Goal: Transaction & Acquisition: Purchase product/service

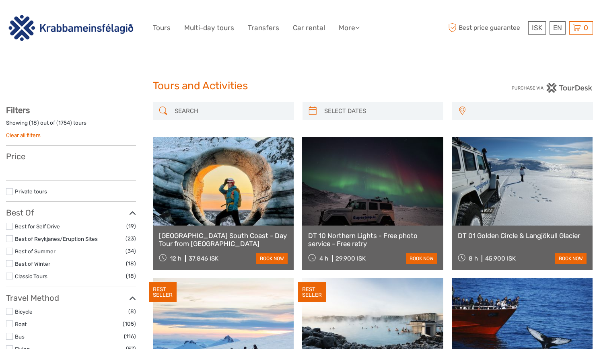
select select
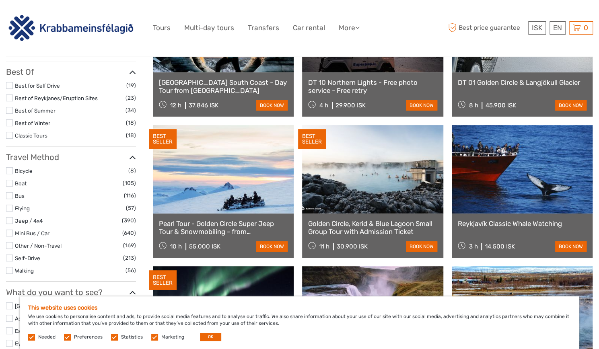
scroll to position [161, 0]
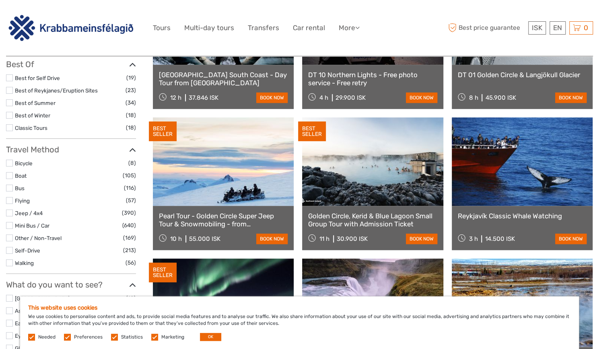
click at [8, 186] on label at bounding box center [9, 188] width 7 height 7
click at [0, 0] on input "checkbox" at bounding box center [0, 0] width 0 height 0
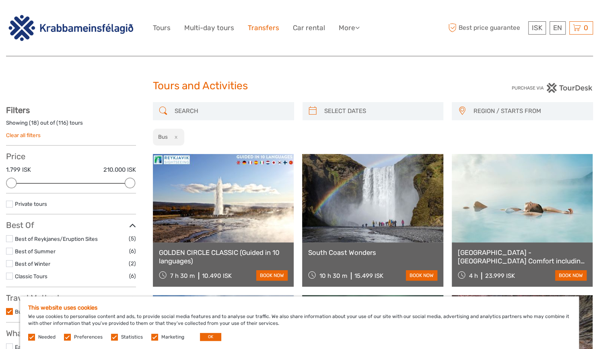
click at [261, 29] on link "Transfers" at bounding box center [263, 28] width 31 height 12
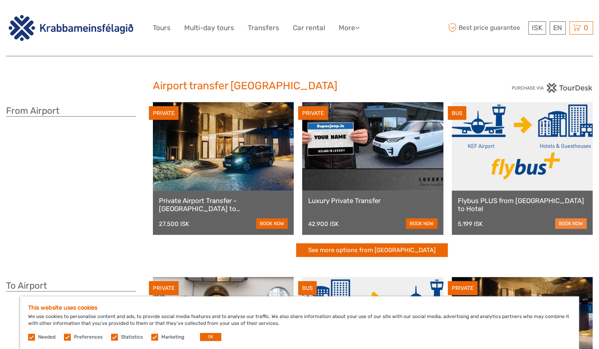
click at [567, 222] on link "book now" at bounding box center [570, 223] width 31 height 10
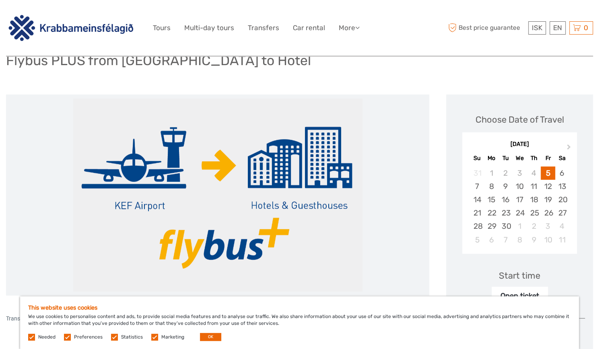
scroll to position [121, 0]
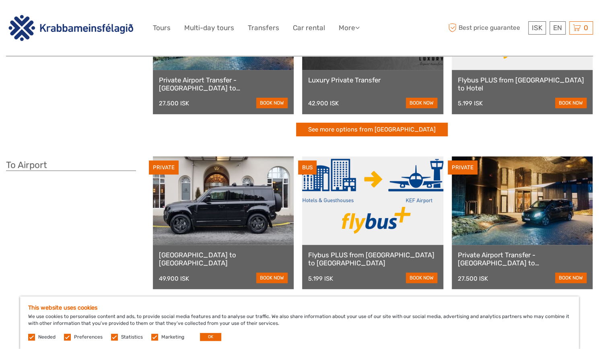
scroll to position [161, 0]
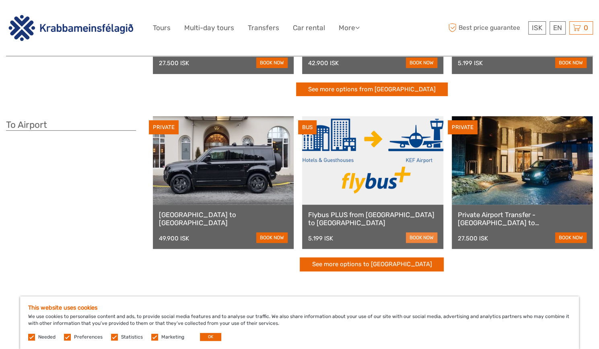
click at [415, 235] on link "book now" at bounding box center [421, 237] width 31 height 10
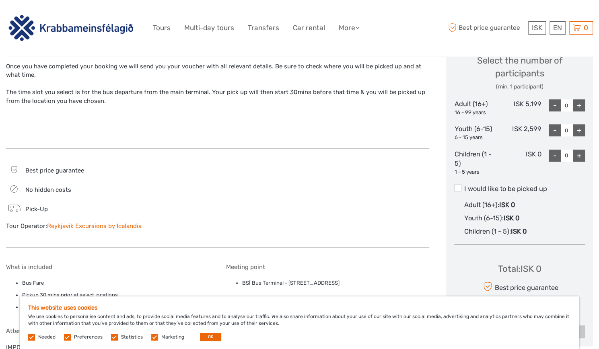
scroll to position [362, 0]
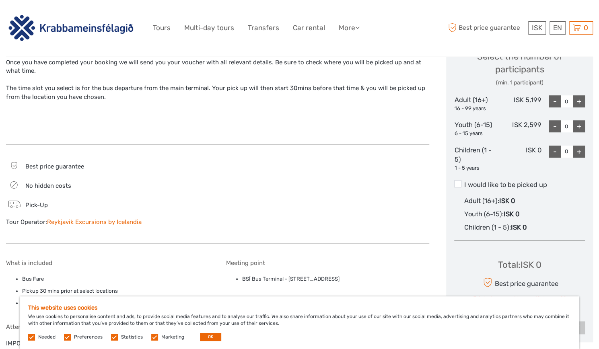
click at [578, 100] on div "+" at bounding box center [579, 101] width 12 height 12
type input "1"
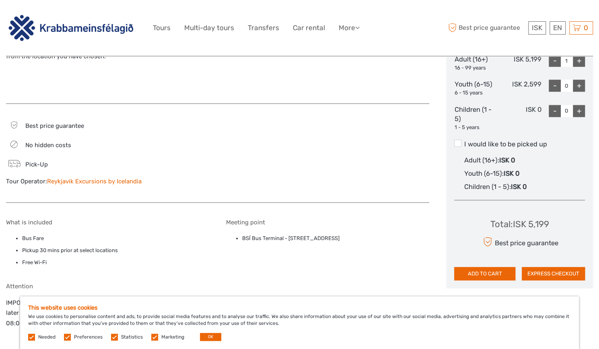
scroll to position [402, 0]
click at [474, 271] on button "ADD TO CART" at bounding box center [484, 274] width 61 height 14
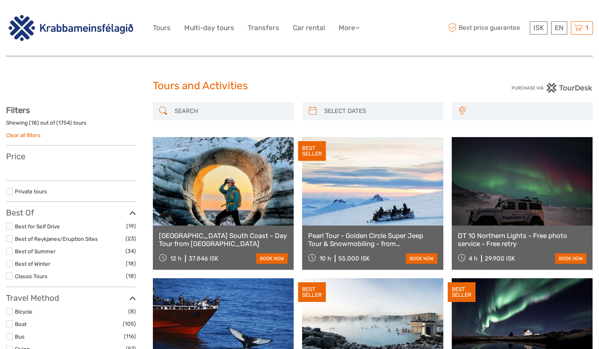
select select
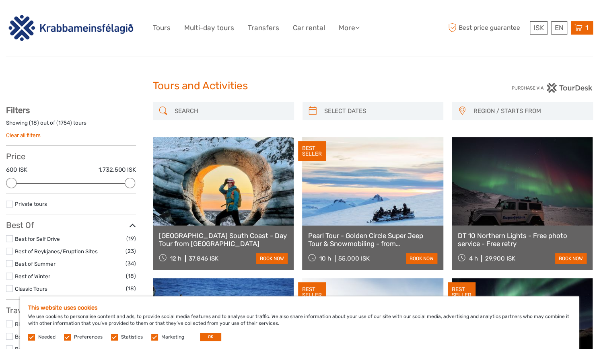
click at [579, 26] on icon at bounding box center [578, 28] width 8 height 10
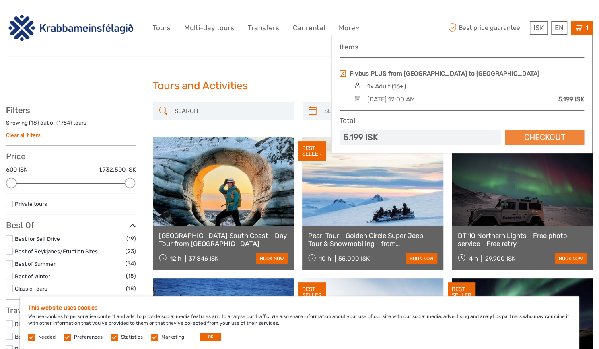
click at [536, 138] on link "Checkout" at bounding box center [544, 137] width 79 height 15
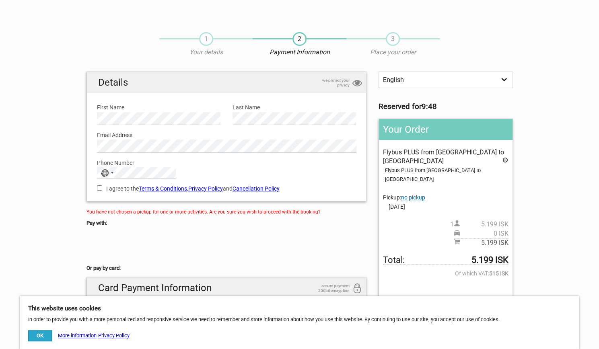
click at [415, 194] on span "no pickup" at bounding box center [413, 197] width 24 height 7
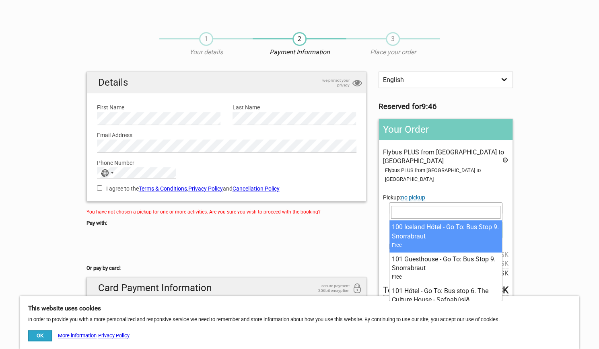
click at [499, 203] on span at bounding box center [498, 208] width 8 height 10
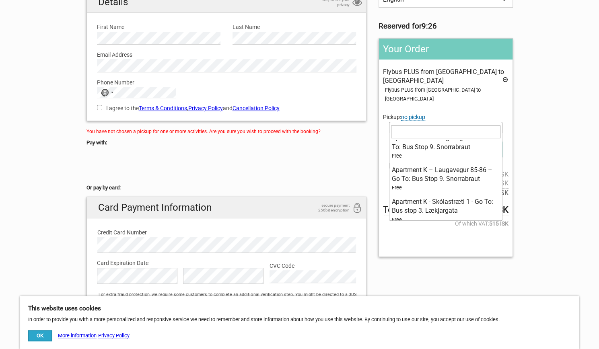
scroll to position [847, 0]
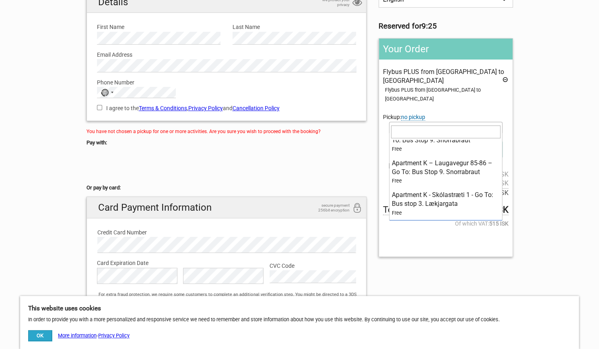
click at [397, 130] on input "search" at bounding box center [445, 131] width 109 height 13
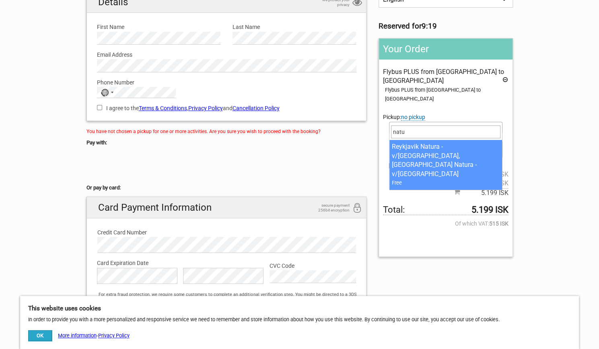
type input "natu"
select select "1093395"
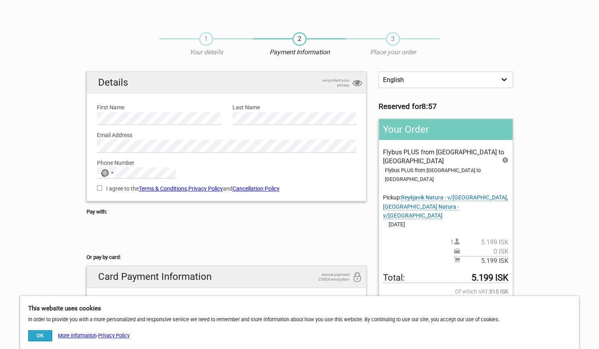
click at [149, 165] on label "Phone Number" at bounding box center [226, 162] width 259 height 9
click at [437, 104] on strong "8:47" at bounding box center [428, 106] width 15 height 9
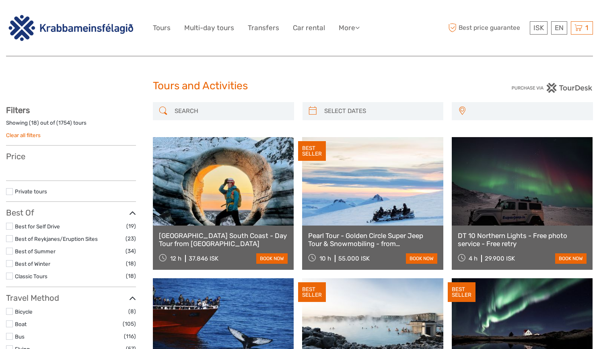
select select
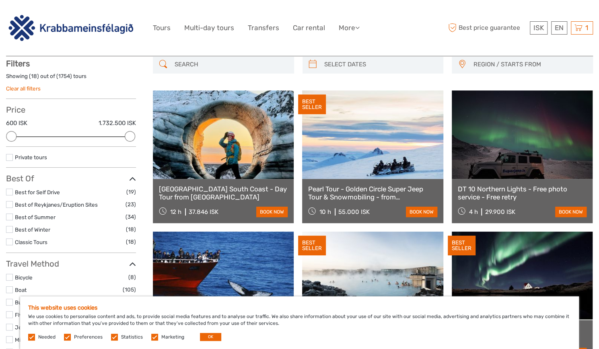
scroll to position [40, 0]
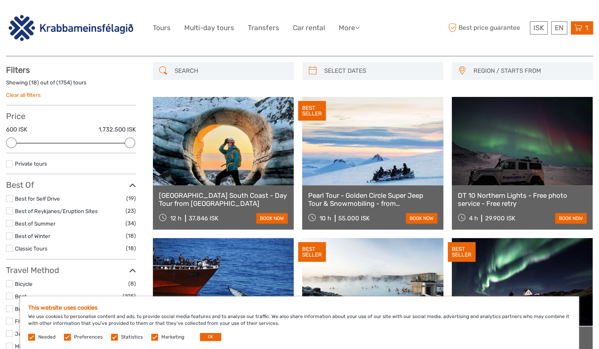
click at [588, 29] on span "1" at bounding box center [586, 28] width 5 height 8
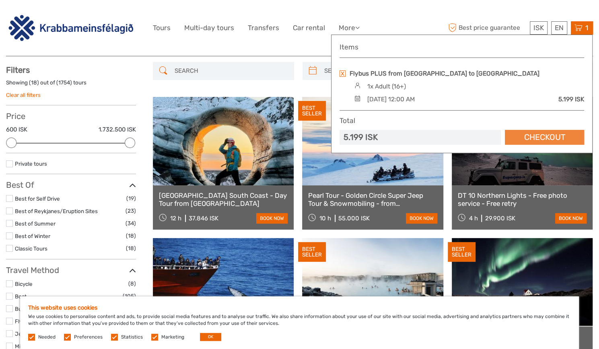
click at [542, 135] on link "Checkout" at bounding box center [544, 137] width 79 height 15
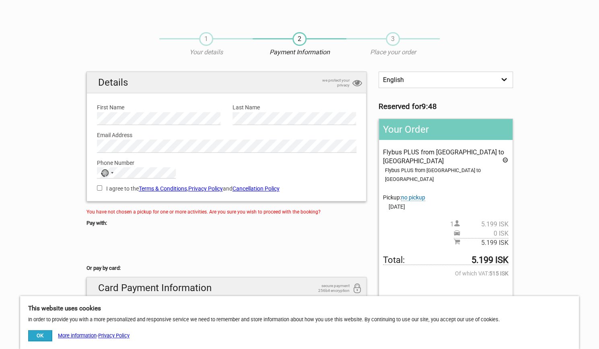
click at [208, 38] on span "1" at bounding box center [206, 39] width 14 height 14
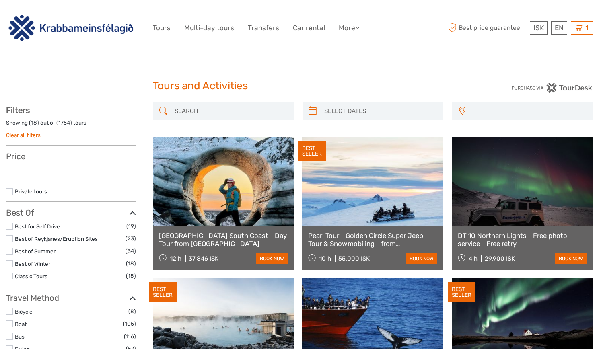
select select
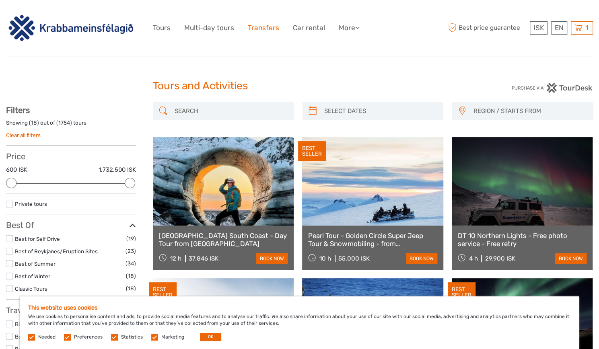
click at [273, 26] on link "Transfers" at bounding box center [263, 28] width 31 height 12
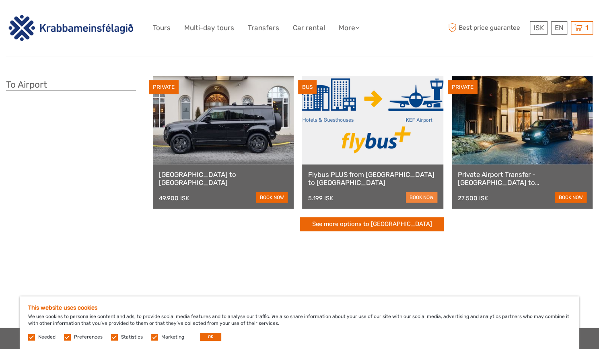
click at [418, 197] on link "book now" at bounding box center [421, 197] width 31 height 10
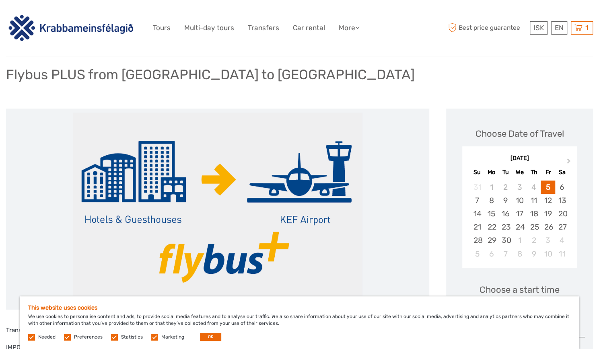
scroll to position [161, 0]
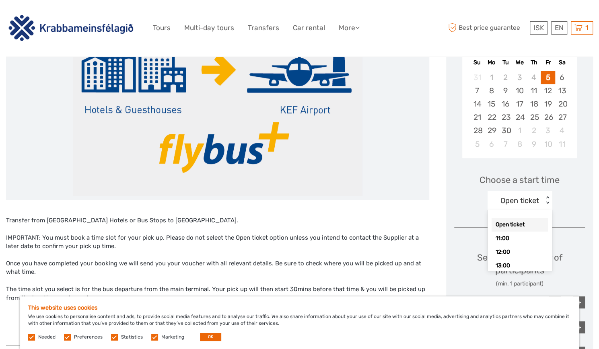
click at [544, 198] on div "< >" at bounding box center [547, 200] width 7 height 8
click at [512, 234] on div "14:00" at bounding box center [519, 234] width 56 height 14
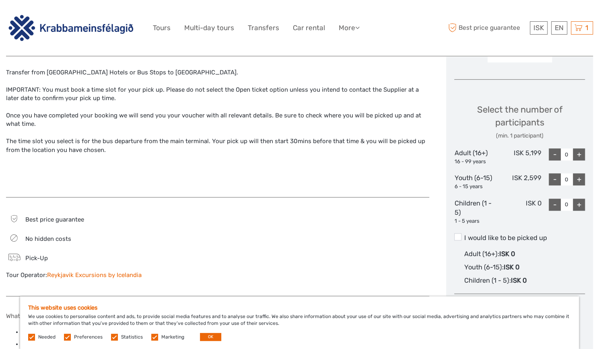
scroll to position [322, 0]
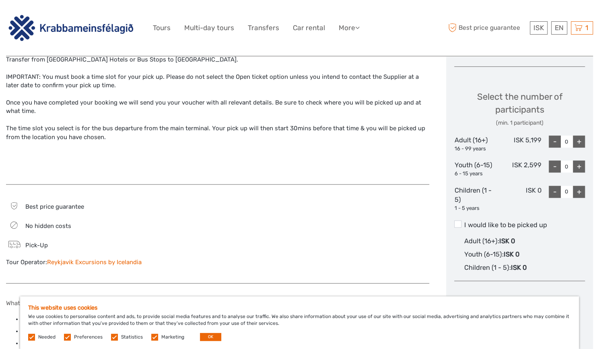
click at [578, 139] on div "+" at bounding box center [579, 142] width 12 height 12
type input "1"
click at [458, 222] on span at bounding box center [457, 223] width 7 height 7
click at [464, 222] on input "I would like to be picked up" at bounding box center [464, 222] width 0 height 0
click at [457, 224] on span at bounding box center [457, 223] width 7 height 7
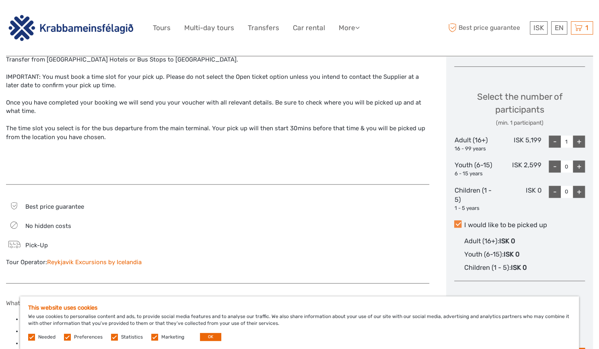
click at [464, 222] on input "I would like to be picked up" at bounding box center [464, 222] width 0 height 0
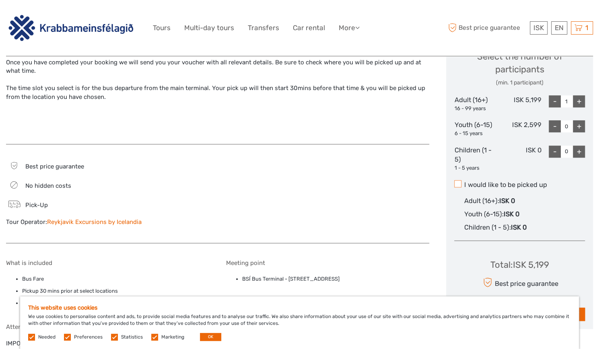
click at [459, 184] on span at bounding box center [457, 183] width 7 height 7
click at [464, 182] on input "I would like to be picked up" at bounding box center [464, 182] width 0 height 0
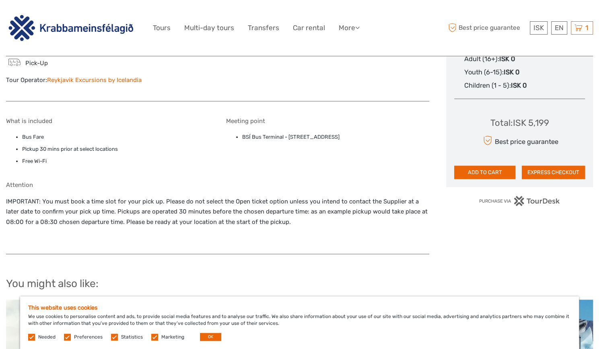
scroll to position [523, 0]
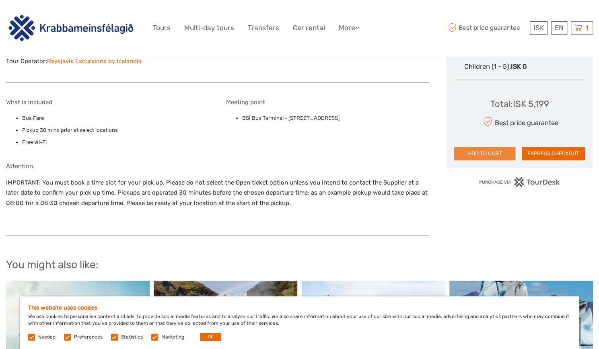
click at [480, 152] on button "ADD TO CART" at bounding box center [484, 154] width 61 height 14
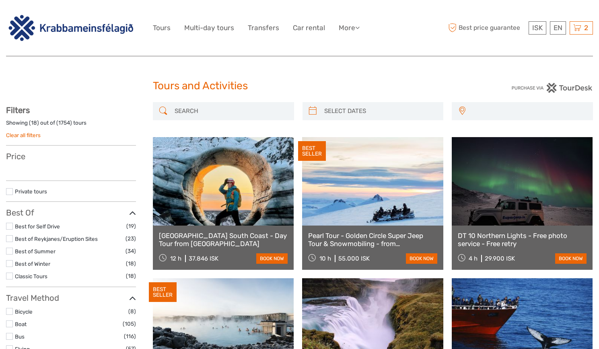
select select
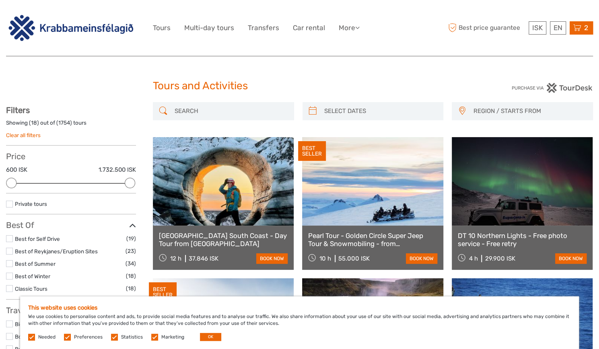
click at [576, 26] on icon at bounding box center [577, 28] width 8 height 10
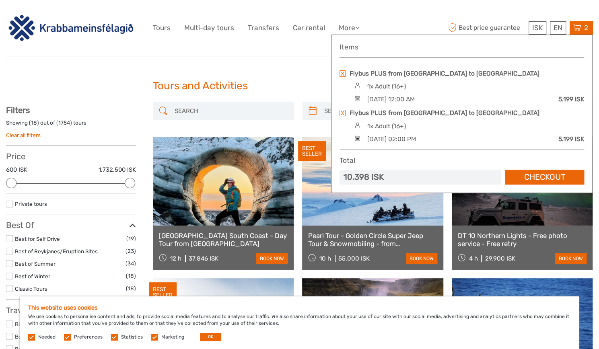
click at [343, 113] on link at bounding box center [342, 113] width 6 height 6
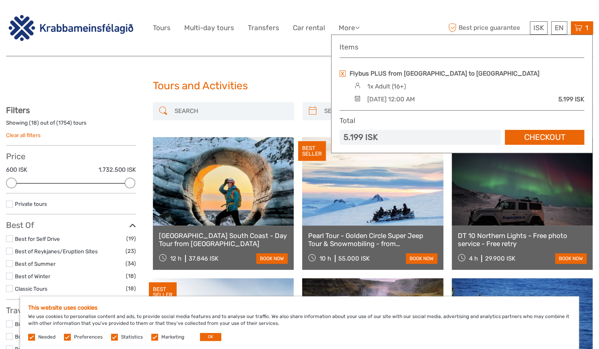
click at [343, 70] on link at bounding box center [342, 73] width 6 height 6
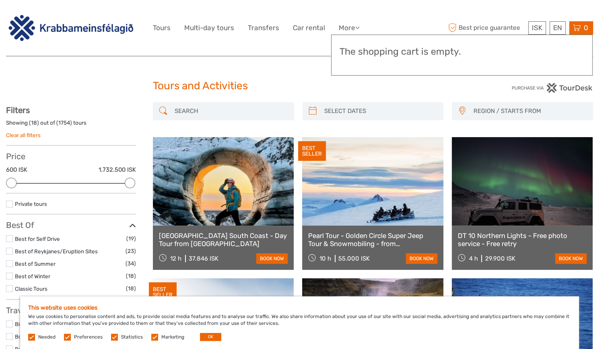
click at [579, 25] on icon at bounding box center [577, 28] width 8 height 10
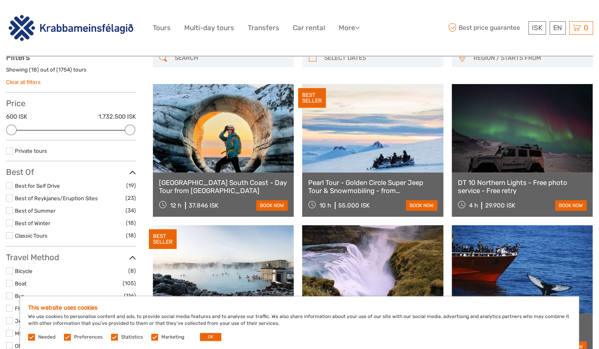
scroll to position [40, 0]
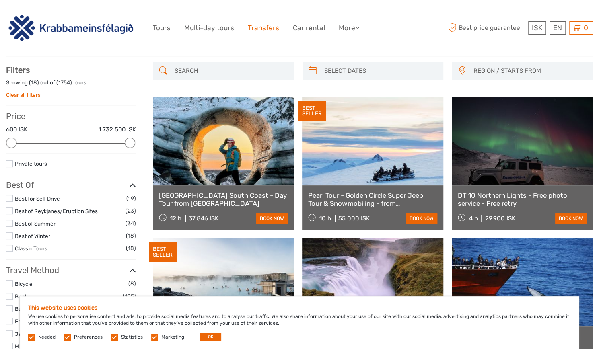
click at [263, 29] on link "Transfers" at bounding box center [263, 28] width 31 height 12
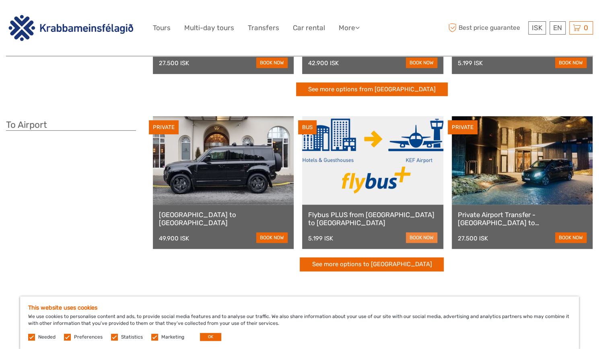
click at [412, 235] on link "book now" at bounding box center [421, 237] width 31 height 10
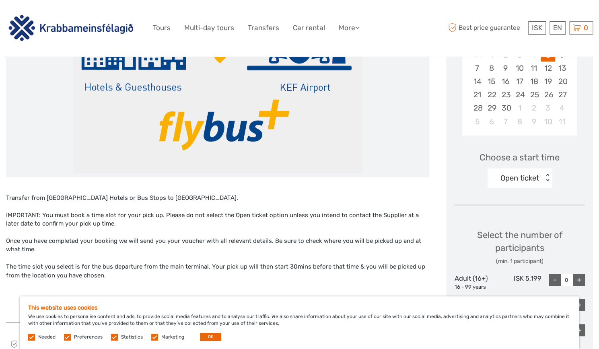
scroll to position [201, 0]
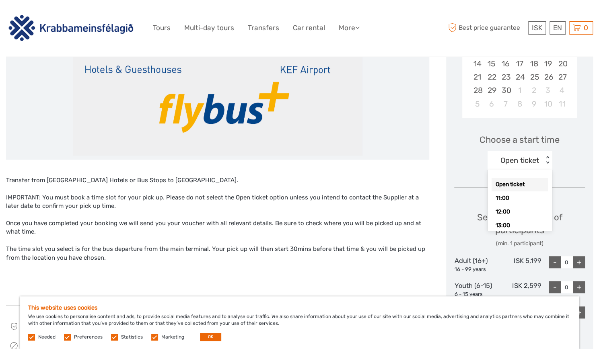
click at [548, 162] on div "< >" at bounding box center [547, 160] width 7 height 8
click at [506, 205] on div "14:00" at bounding box center [519, 210] width 56 height 14
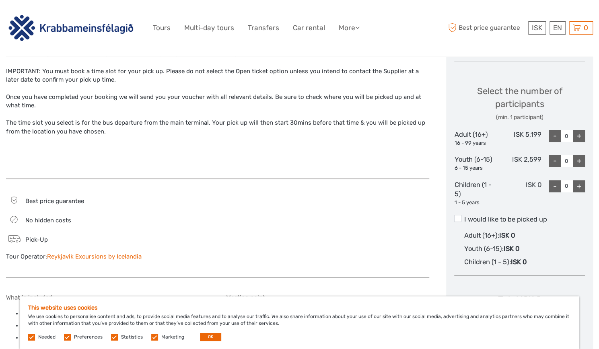
scroll to position [362, 0]
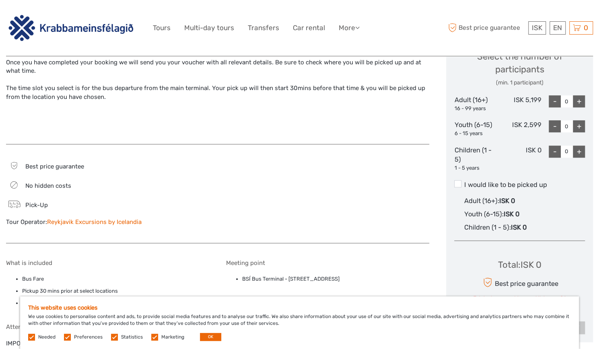
click at [579, 101] on div "+" at bounding box center [579, 101] width 12 height 12
type input "1"
click at [460, 183] on span at bounding box center [457, 183] width 7 height 7
click at [464, 182] on input "I would like to be picked up" at bounding box center [464, 182] width 0 height 0
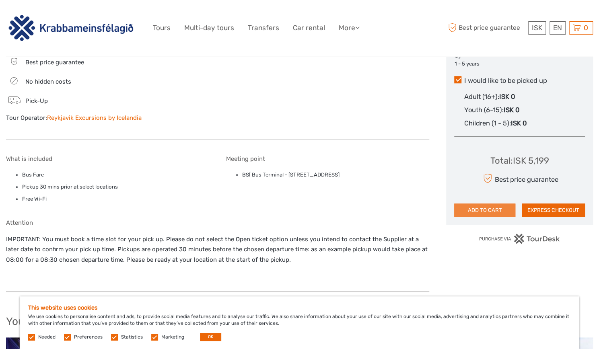
scroll to position [483, 0]
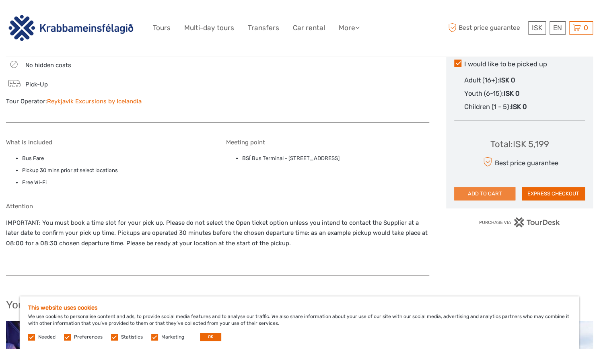
click at [484, 193] on button "ADD TO CART" at bounding box center [484, 194] width 61 height 14
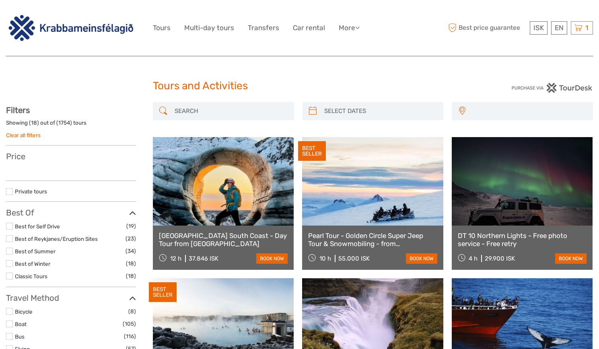
select select
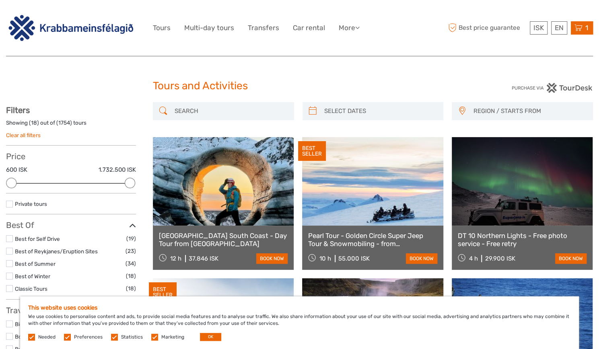
click at [581, 31] on icon at bounding box center [578, 28] width 8 height 10
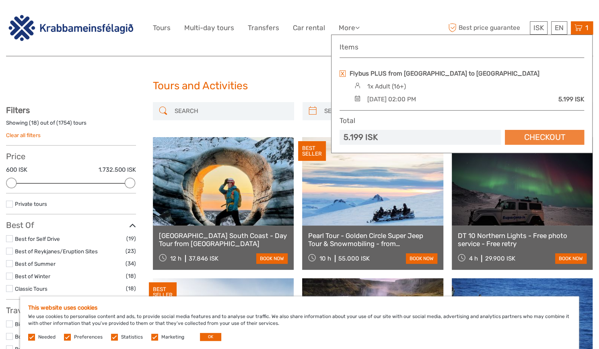
click at [531, 137] on link "Checkout" at bounding box center [544, 137] width 79 height 15
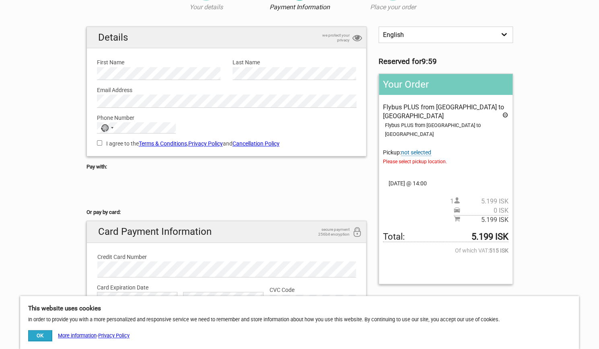
scroll to position [80, 0]
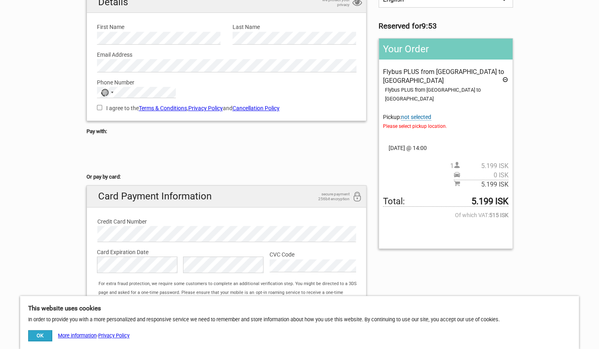
click at [421, 114] on span "not selected" at bounding box center [416, 117] width 30 height 7
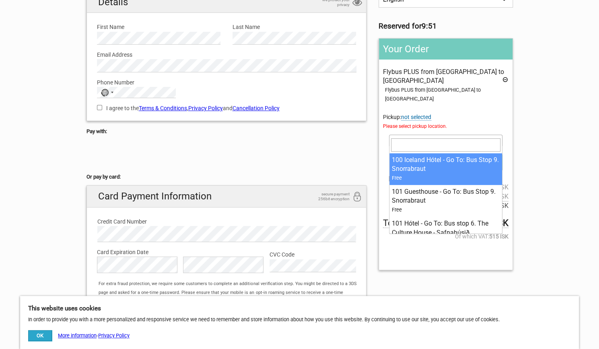
click at [497, 135] on span at bounding box center [498, 140] width 8 height 10
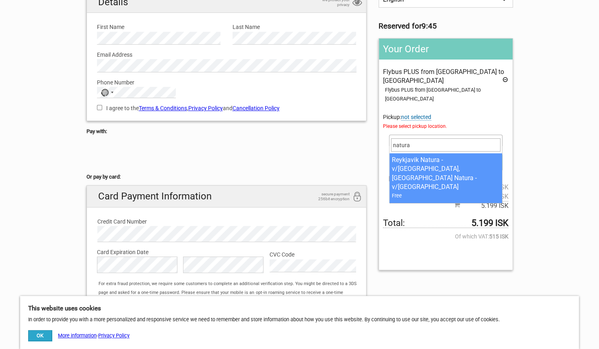
type input "natura"
select select "1093395"
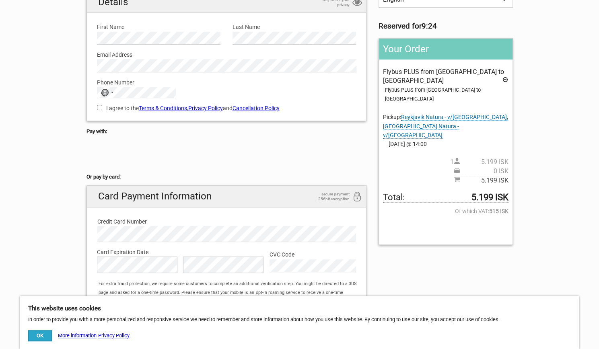
click at [424, 114] on span "Reykjavik Natura - v/Hlíðarfót, Reykjavik Natura - v/Hlíðarfót" at bounding box center [445, 126] width 125 height 25
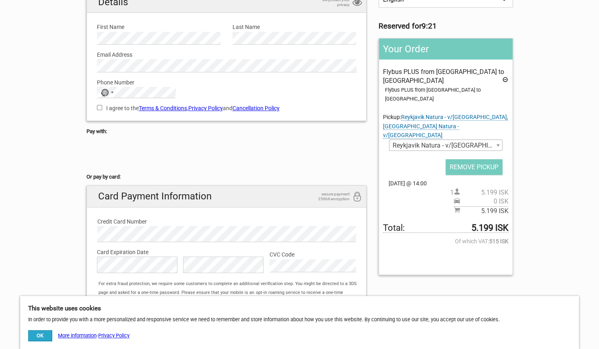
click at [498, 144] on b at bounding box center [497, 145] width 3 height 2
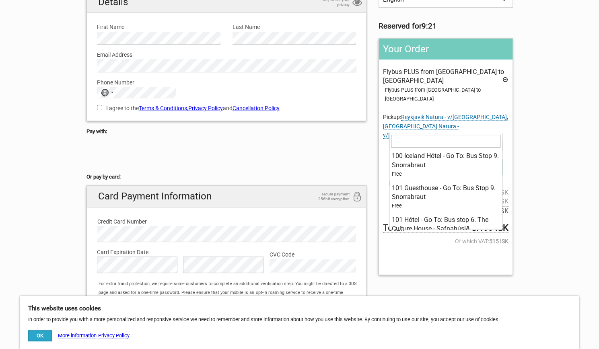
scroll to position [5037, 0]
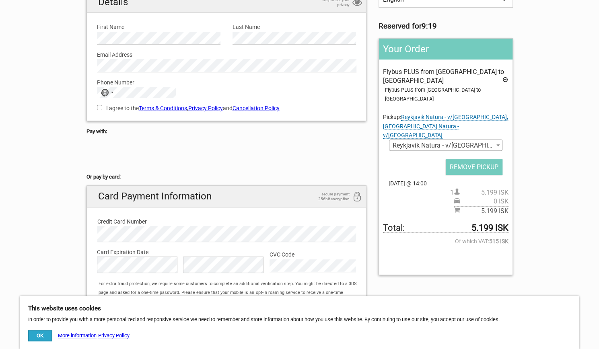
click at [498, 144] on b at bounding box center [497, 145] width 3 height 2
click at [511, 109] on div "Your Order Flybus PLUS from Reykjavik Hotel to Keflavik Airport Flybus PLUS fro…" at bounding box center [445, 156] width 134 height 237
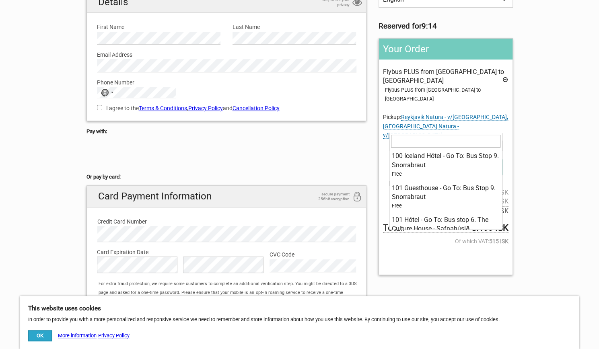
click at [486, 140] on span "Reykjavik Natura - v/Hlíðarfót, Reykjavik Natura - v/Hlíðarfót" at bounding box center [445, 145] width 112 height 11
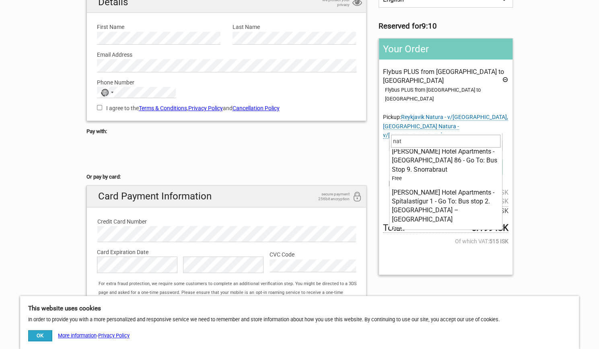
scroll to position [0, 0]
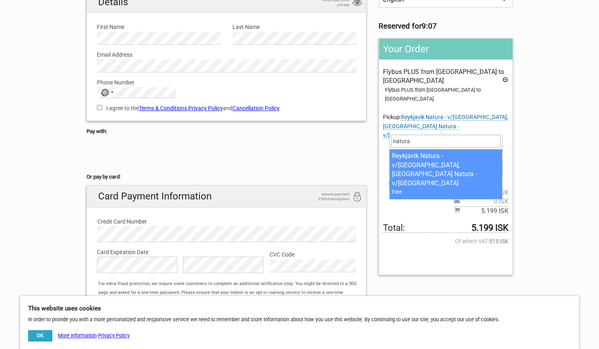
type input "natura"
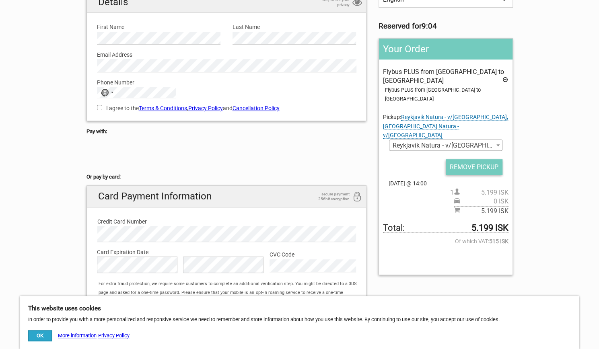
click at [455, 159] on input "REMOVE PICKUP" at bounding box center [474, 167] width 57 height 16
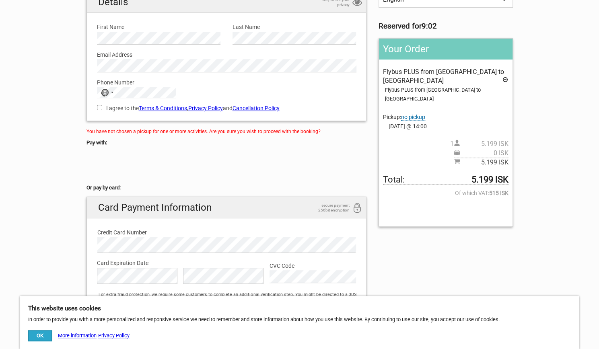
click at [413, 114] on span "no pickup" at bounding box center [413, 117] width 24 height 7
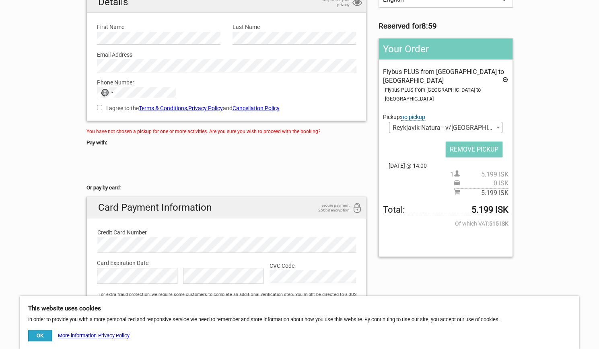
click at [418, 114] on span "no pickup" at bounding box center [413, 117] width 24 height 7
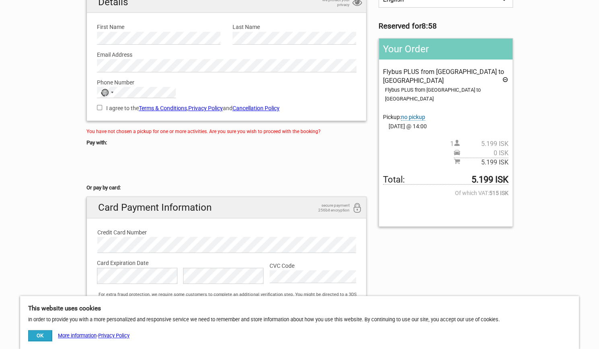
click at [418, 114] on span "no pickup" at bounding box center [413, 117] width 24 height 7
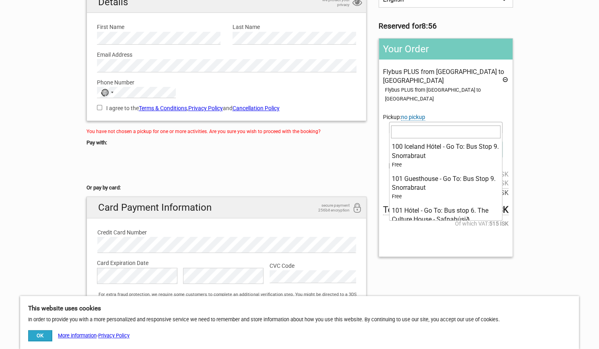
click at [427, 122] on span "Reykjavik Natura - v/Hlíðarfót, Reykjavik Natura - v/Hlíðarfót" at bounding box center [445, 127] width 112 height 11
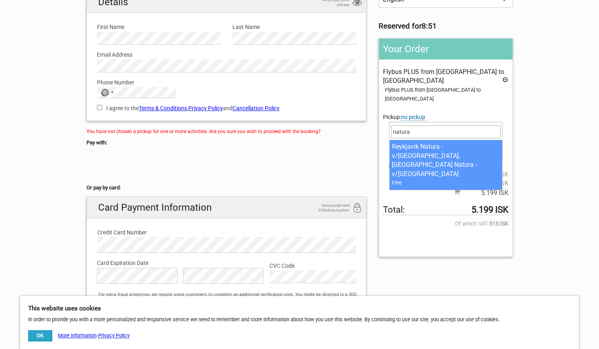
type input "natura"
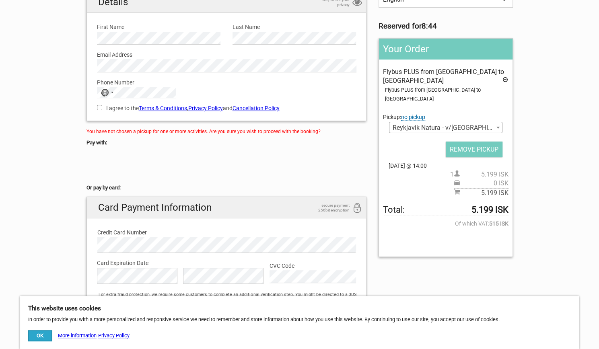
click at [411, 114] on span "no pickup" at bounding box center [413, 117] width 24 height 7
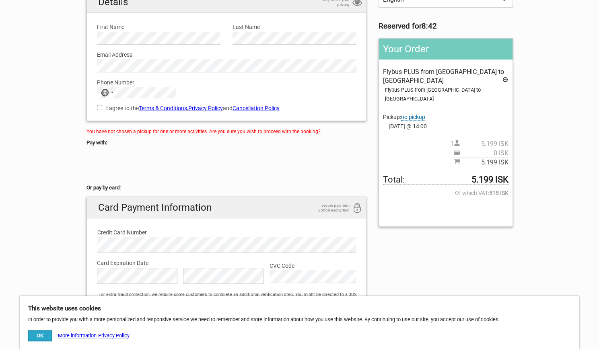
click at [411, 114] on span "no pickup" at bounding box center [413, 117] width 24 height 7
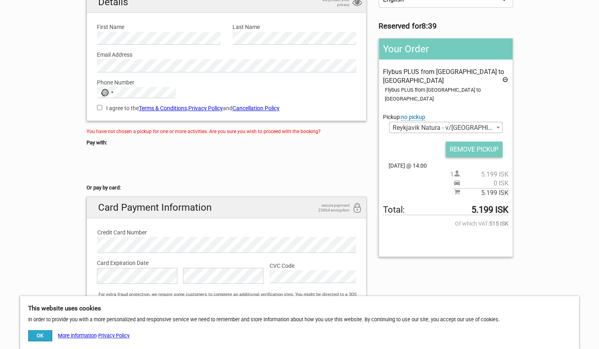
click at [451, 142] on input "REMOVE PICKUP" at bounding box center [474, 150] width 57 height 16
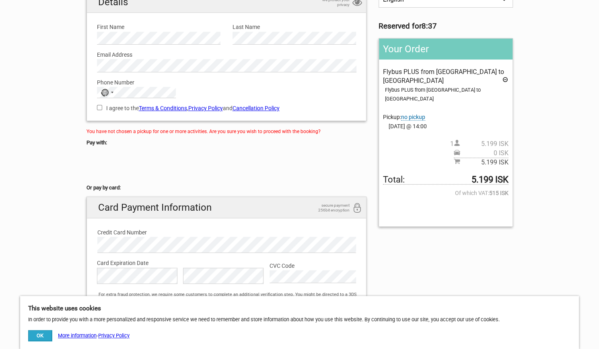
click at [413, 114] on span "no pickup" at bounding box center [413, 117] width 24 height 7
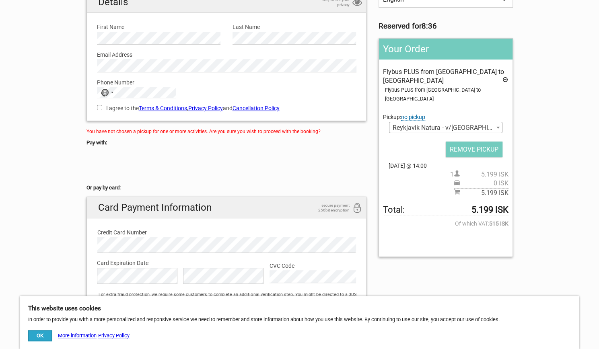
click at [415, 122] on span "Reykjavik Natura - v/Hlíðarfót, Reykjavik Natura - v/Hlíðarfót" at bounding box center [445, 127] width 112 height 11
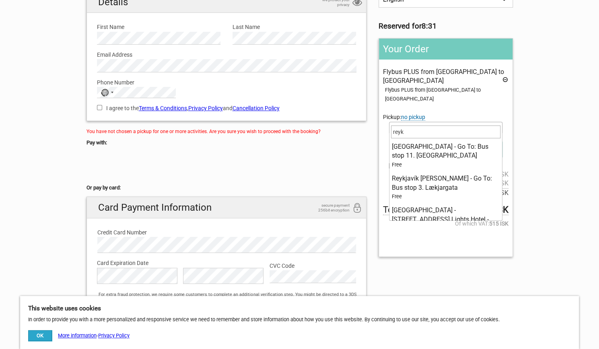
scroll to position [573, 0]
type input "reykjavik"
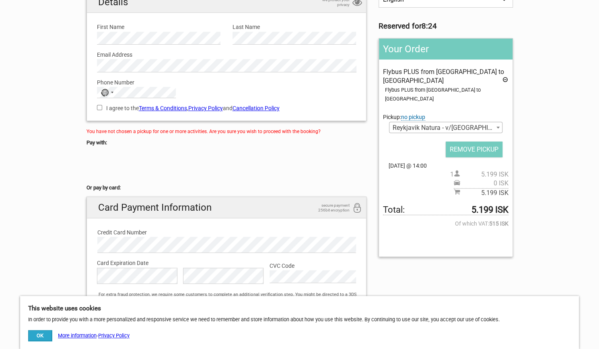
click at [432, 122] on span "Reykjavik Natura - v/Hlíðarfót, Reykjavik Natura - v/Hlíðarfót" at bounding box center [445, 127] width 112 height 11
click at [413, 141] on div "REMOVE PICKUP" at bounding box center [445, 149] width 125 height 16
click at [413, 114] on span "no pickup" at bounding box center [413, 117] width 24 height 7
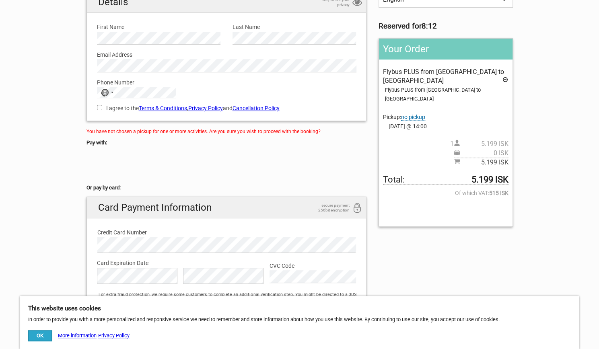
click at [413, 114] on span "no pickup" at bounding box center [413, 117] width 24 height 7
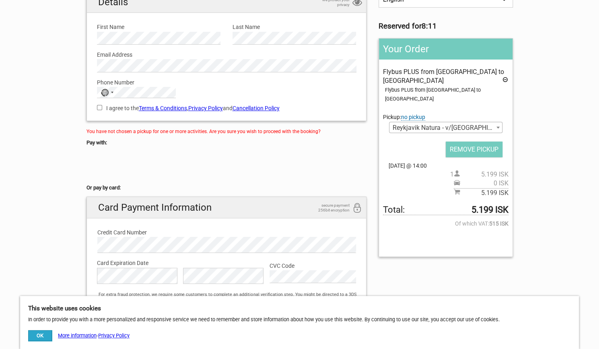
click at [412, 122] on span "Reykjavik Natura - v/Hlíðarfót, Reykjavik Natura - v/Hlíðarfót" at bounding box center [445, 127] width 112 height 11
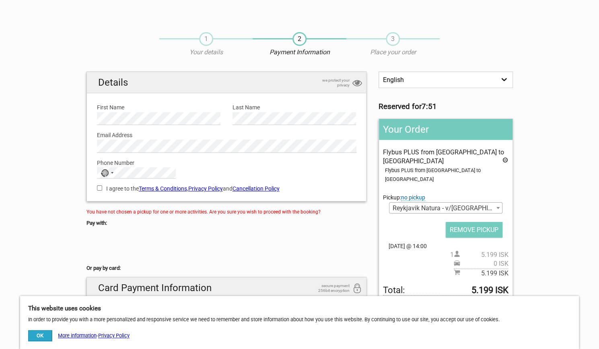
click at [435, 203] on span "Reykjavik Natura - v/Hlíðarfót, Reykjavik Natura - v/Hlíðarfót" at bounding box center [445, 208] width 112 height 11
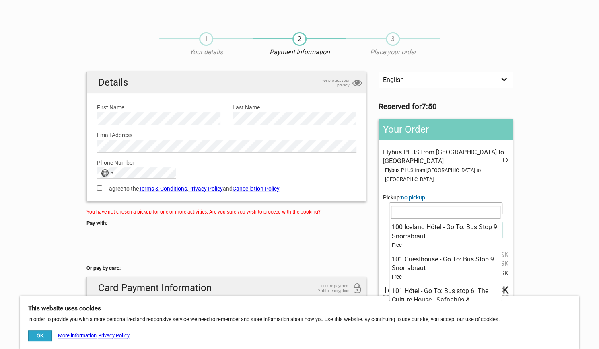
scroll to position [5042, 0]
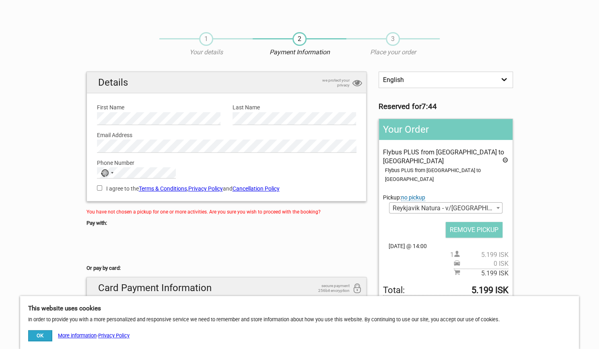
click at [396, 274] on div "Your Order Flybus PLUS from Reykjavik Hotel to Keflavik Airport Flybus PLUS fro…" at bounding box center [445, 228] width 134 height 219
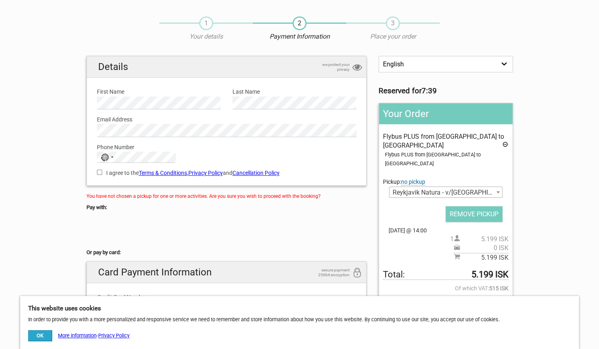
scroll to position [0, 0]
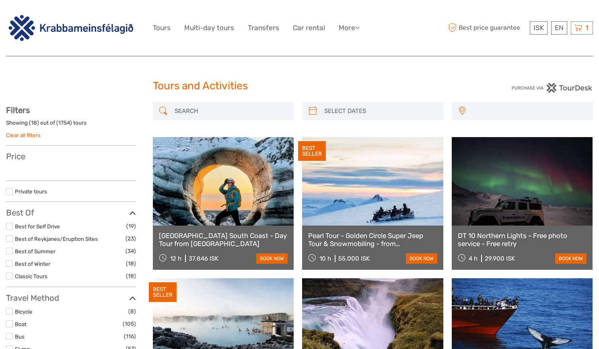
select select
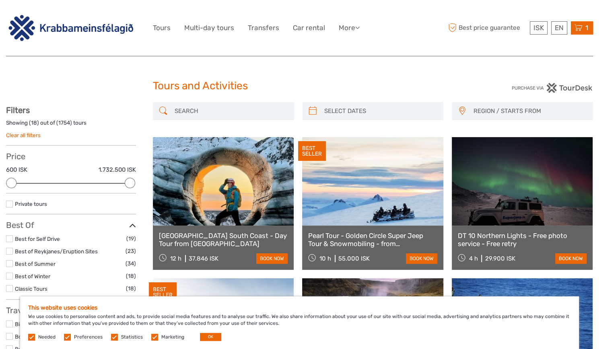
click at [577, 27] on icon at bounding box center [578, 28] width 8 height 10
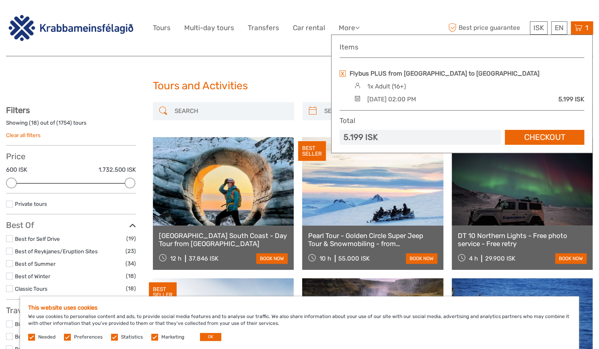
click at [342, 72] on link at bounding box center [342, 73] width 6 height 6
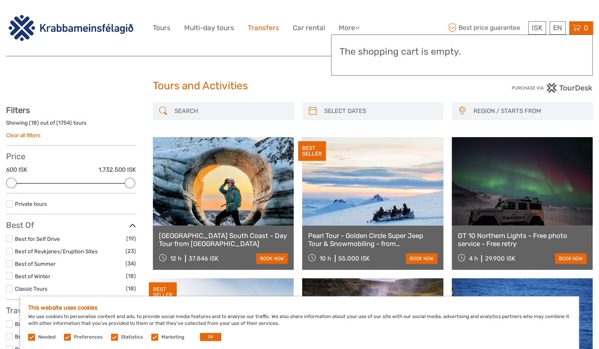
click at [261, 25] on link "Transfers" at bounding box center [263, 28] width 31 height 12
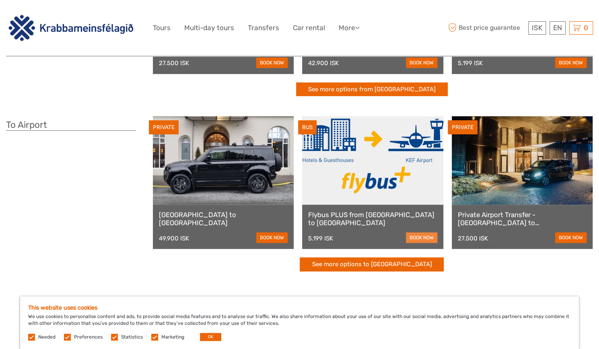
click at [415, 237] on link "book now" at bounding box center [421, 237] width 31 height 10
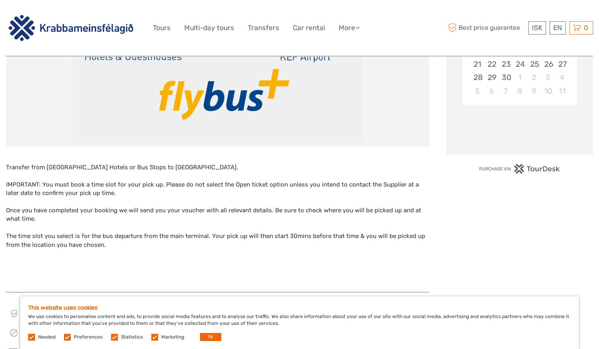
scroll to position [241, 0]
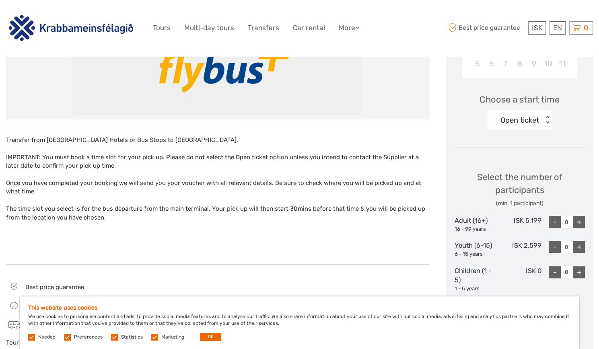
click at [548, 117] on div "< >" at bounding box center [547, 120] width 7 height 8
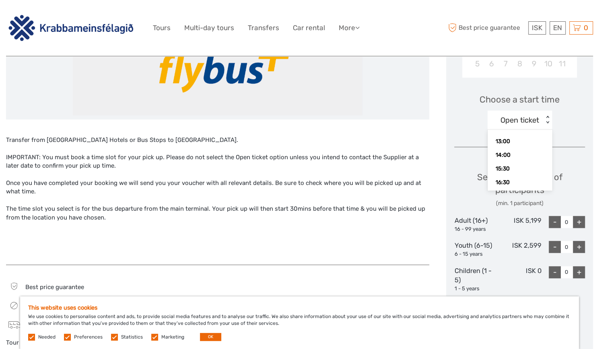
scroll to position [43, 0]
click at [515, 154] on div "14:00" at bounding box center [519, 157] width 56 height 14
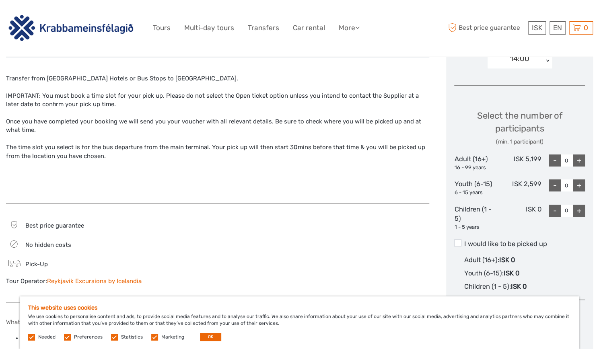
scroll to position [322, 0]
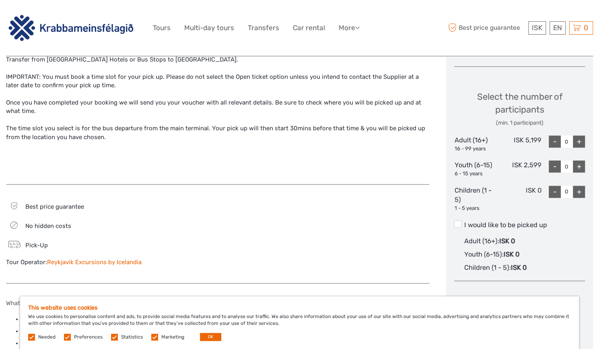
click at [580, 139] on div "+" at bounding box center [579, 142] width 12 height 12
type input "1"
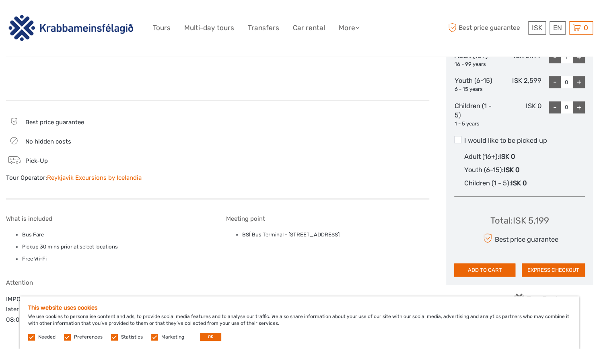
scroll to position [442, 0]
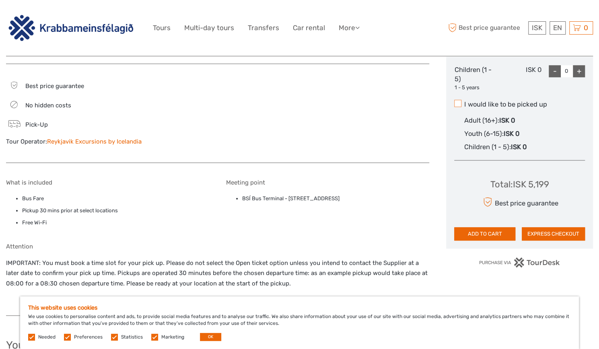
click at [457, 103] on span at bounding box center [457, 103] width 7 height 7
click at [464, 101] on input "I would like to be picked up" at bounding box center [464, 101] width 0 height 0
click at [489, 232] on button "ADD TO CART" at bounding box center [484, 234] width 61 height 14
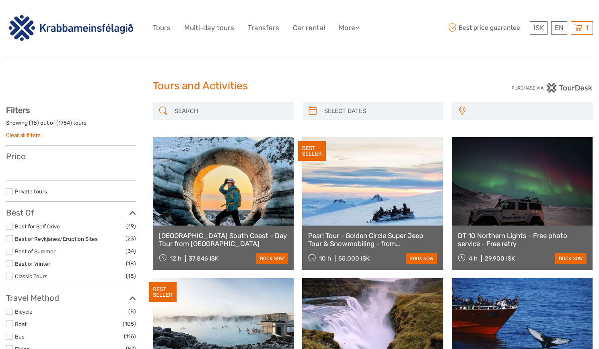
select select
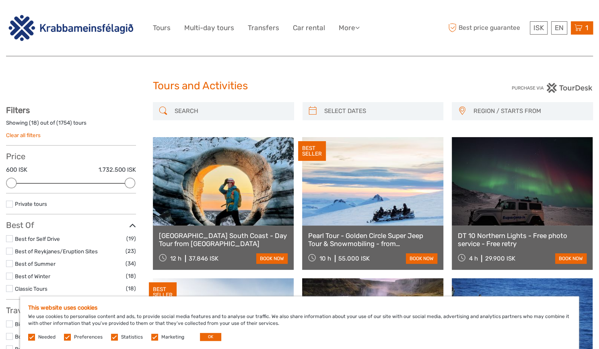
click at [581, 27] on icon at bounding box center [578, 28] width 8 height 10
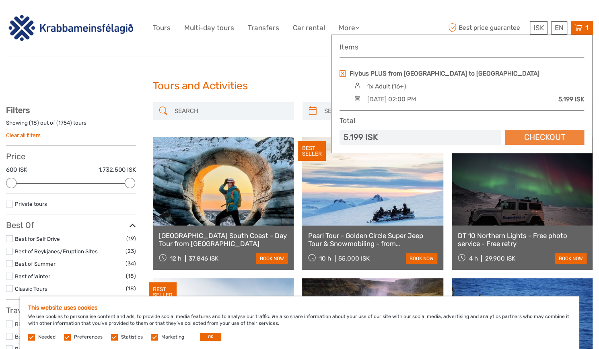
click at [536, 136] on link "Checkout" at bounding box center [544, 137] width 79 height 15
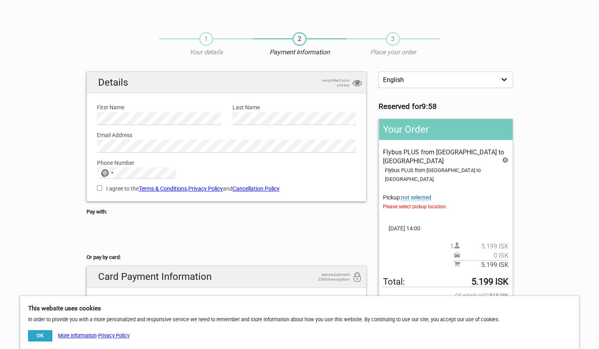
click at [423, 194] on span "not selected" at bounding box center [416, 197] width 30 height 7
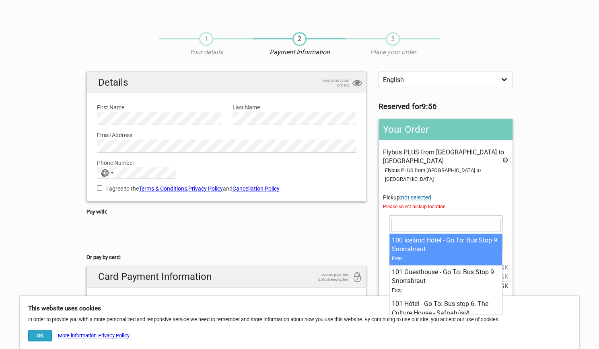
click at [410, 215] on span at bounding box center [445, 220] width 113 height 11
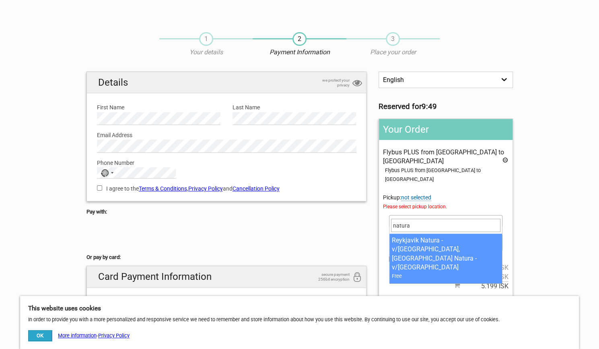
type input "natura"
select select "1093395"
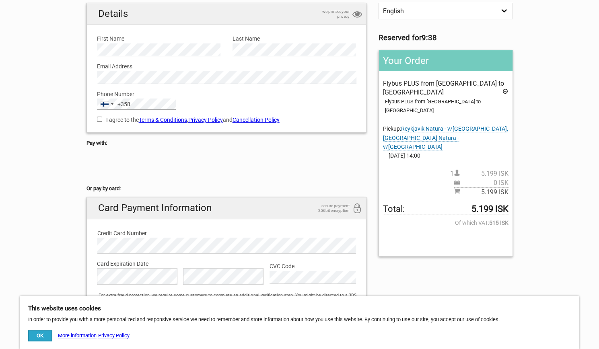
scroll to position [80, 0]
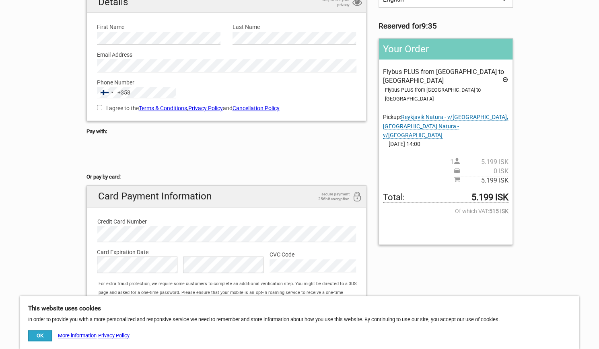
click at [97, 107] on input "I agree to the Terms & Conditions , Privacy Policy and Cancellation Policy" at bounding box center [99, 107] width 5 height 5
checkbox input "true"
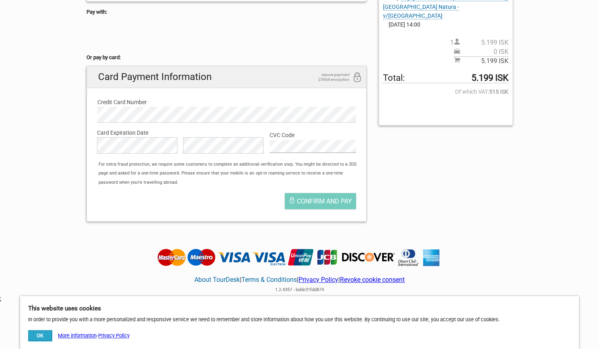
scroll to position [233, 0]
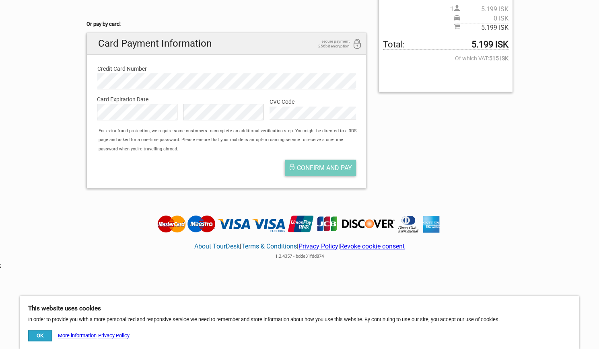
click at [317, 164] on span "Confirm and pay" at bounding box center [324, 168] width 55 height 8
